Goal: Task Accomplishment & Management: Complete application form

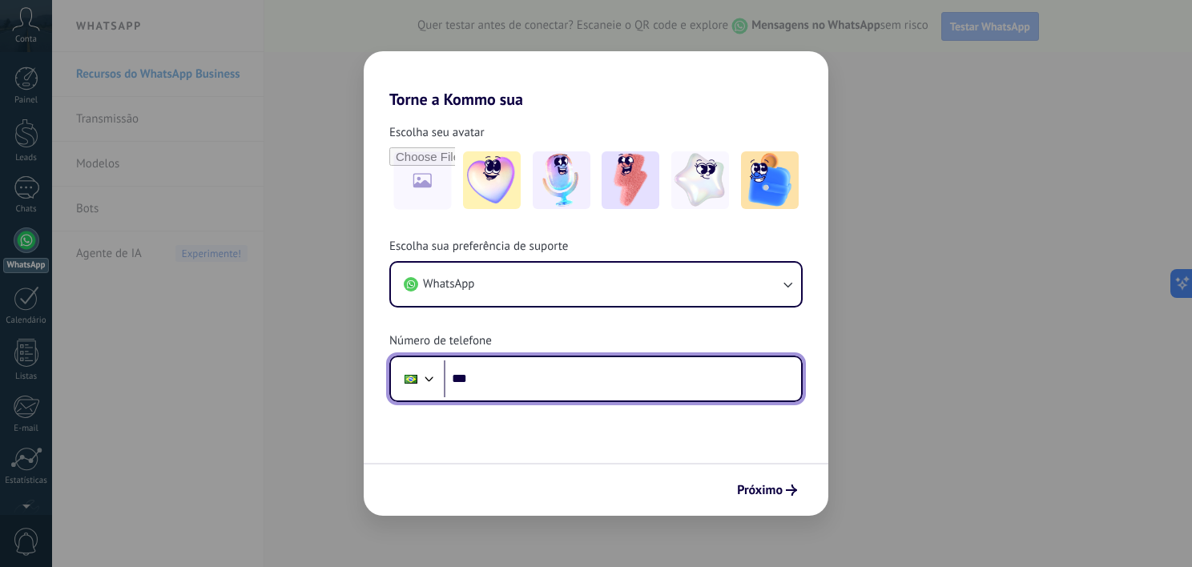
click at [612, 381] on input "***" at bounding box center [622, 378] width 357 height 37
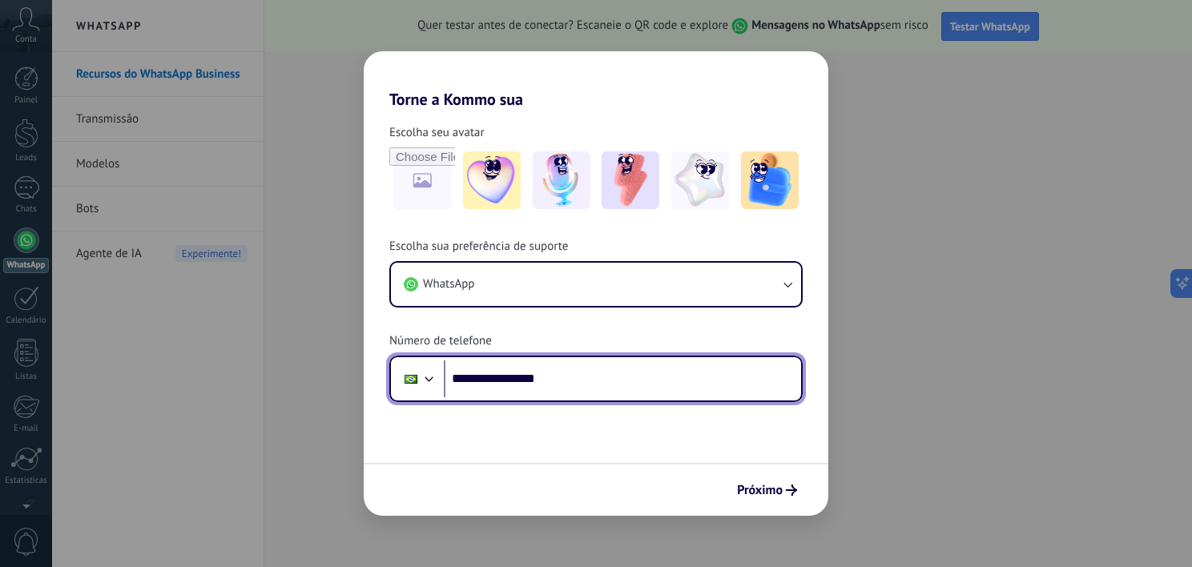
type input "**********"
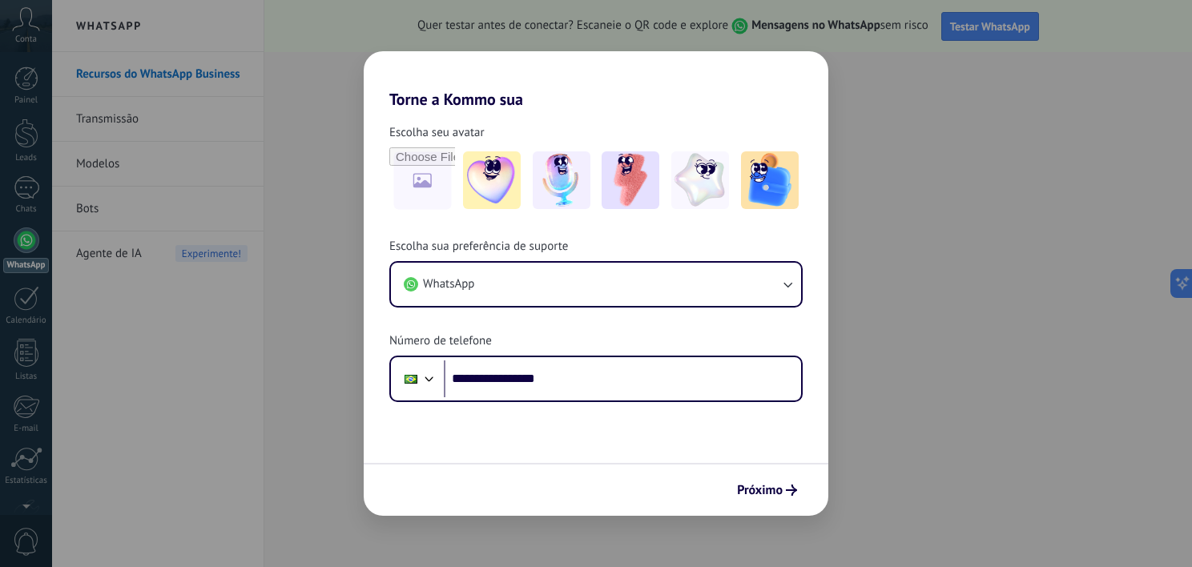
click at [990, 276] on div "**********" at bounding box center [596, 283] width 1192 height 567
